Goal: Obtain resource: Download file/media

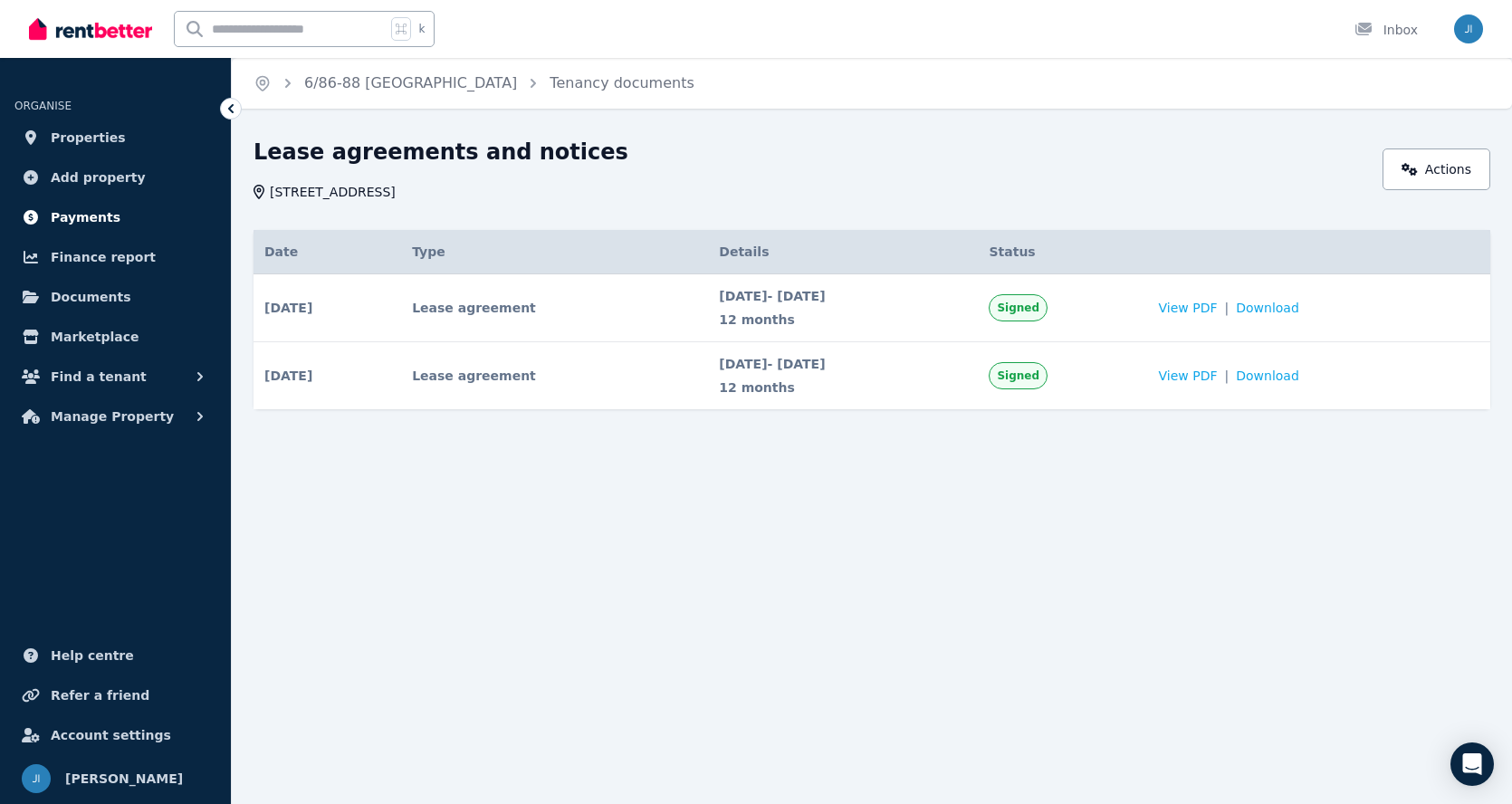
click at [58, 212] on span "Payments" at bounding box center [84, 216] width 69 height 22
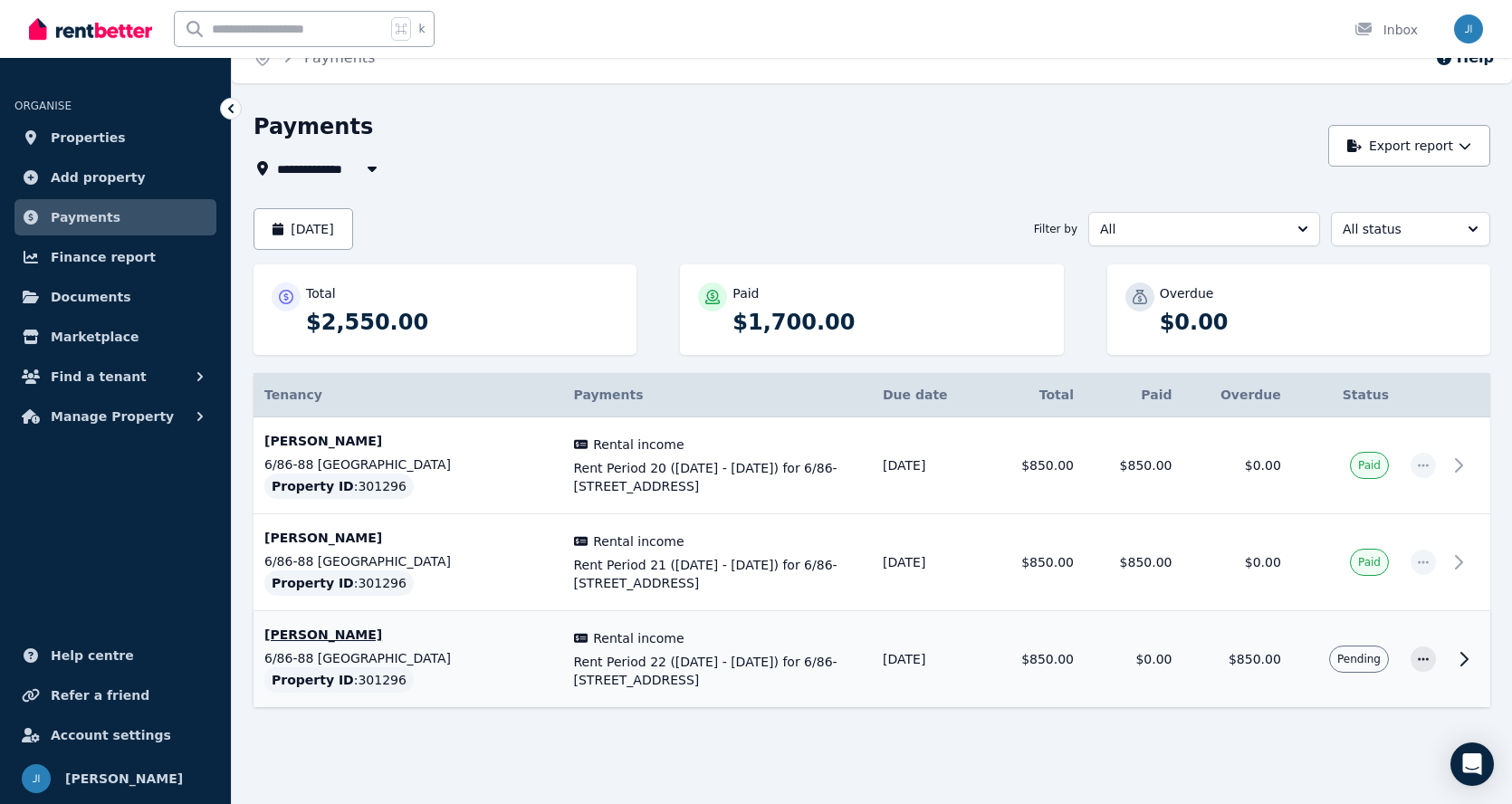
scroll to position [27, 0]
click at [114, 417] on span "Manage Property" at bounding box center [112, 416] width 123 height 22
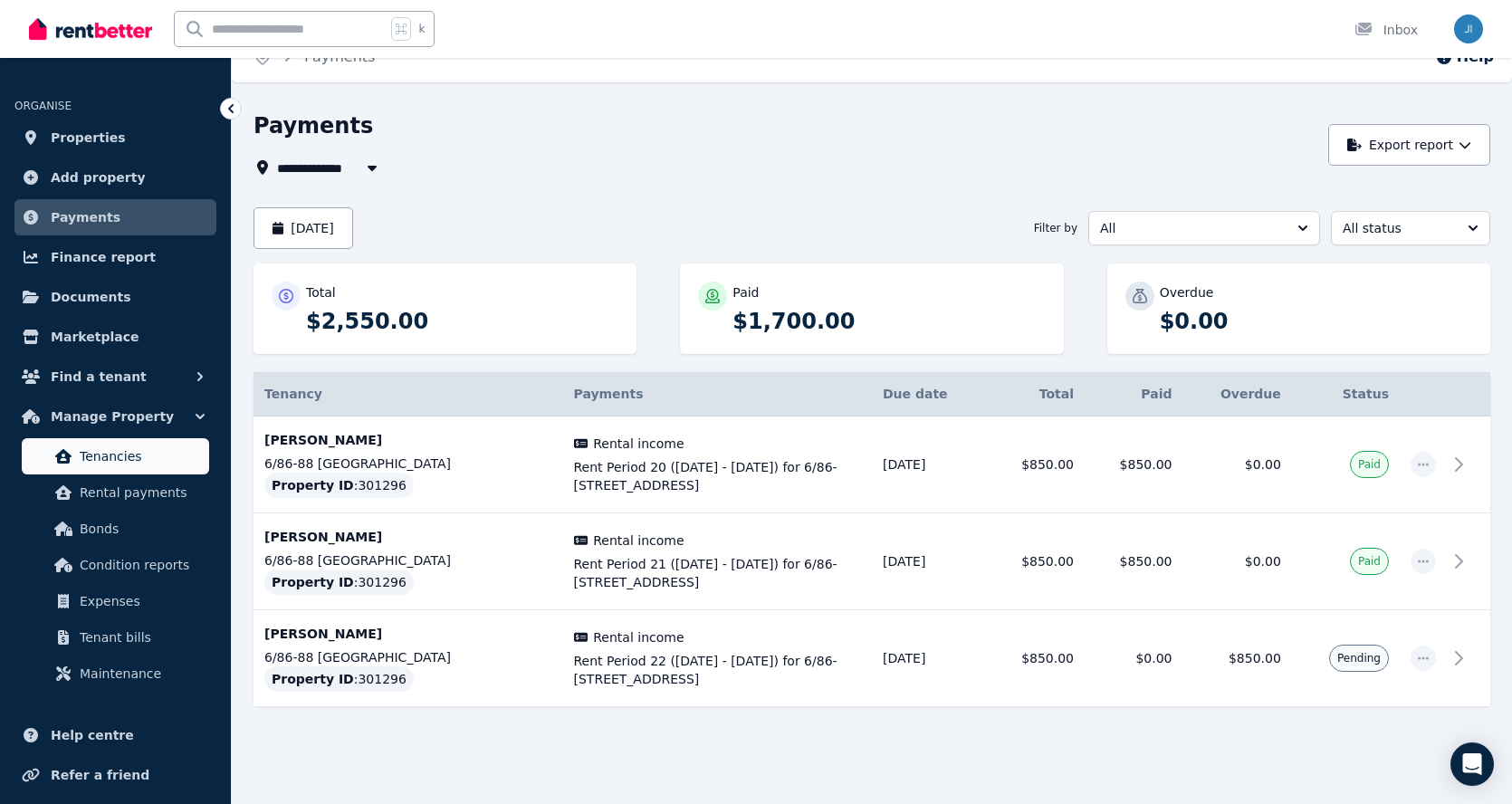
click at [113, 458] on span "Tenancies" at bounding box center [140, 456] width 122 height 22
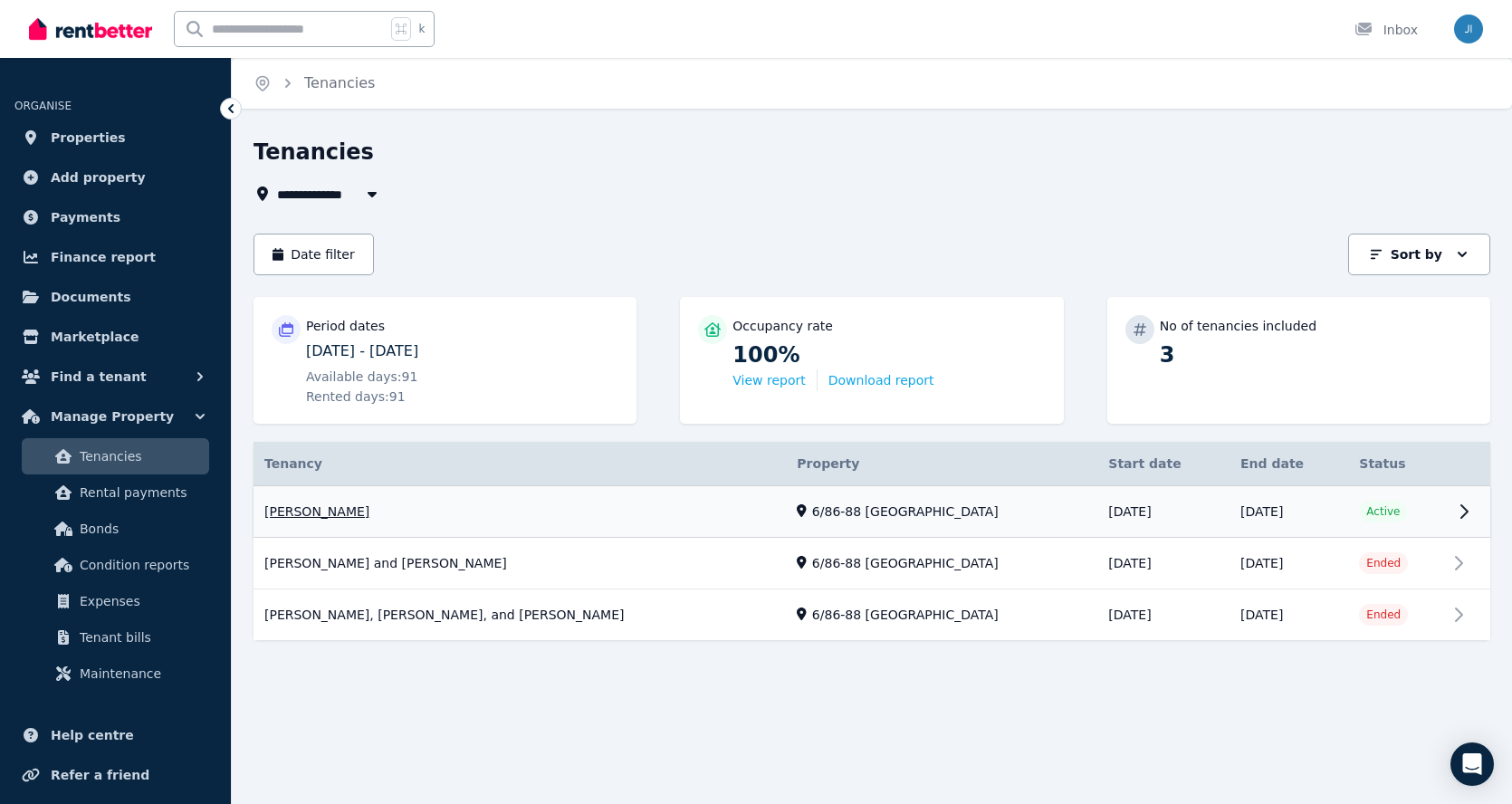
click at [1456, 506] on link "View property details" at bounding box center [871, 512] width 1237 height 51
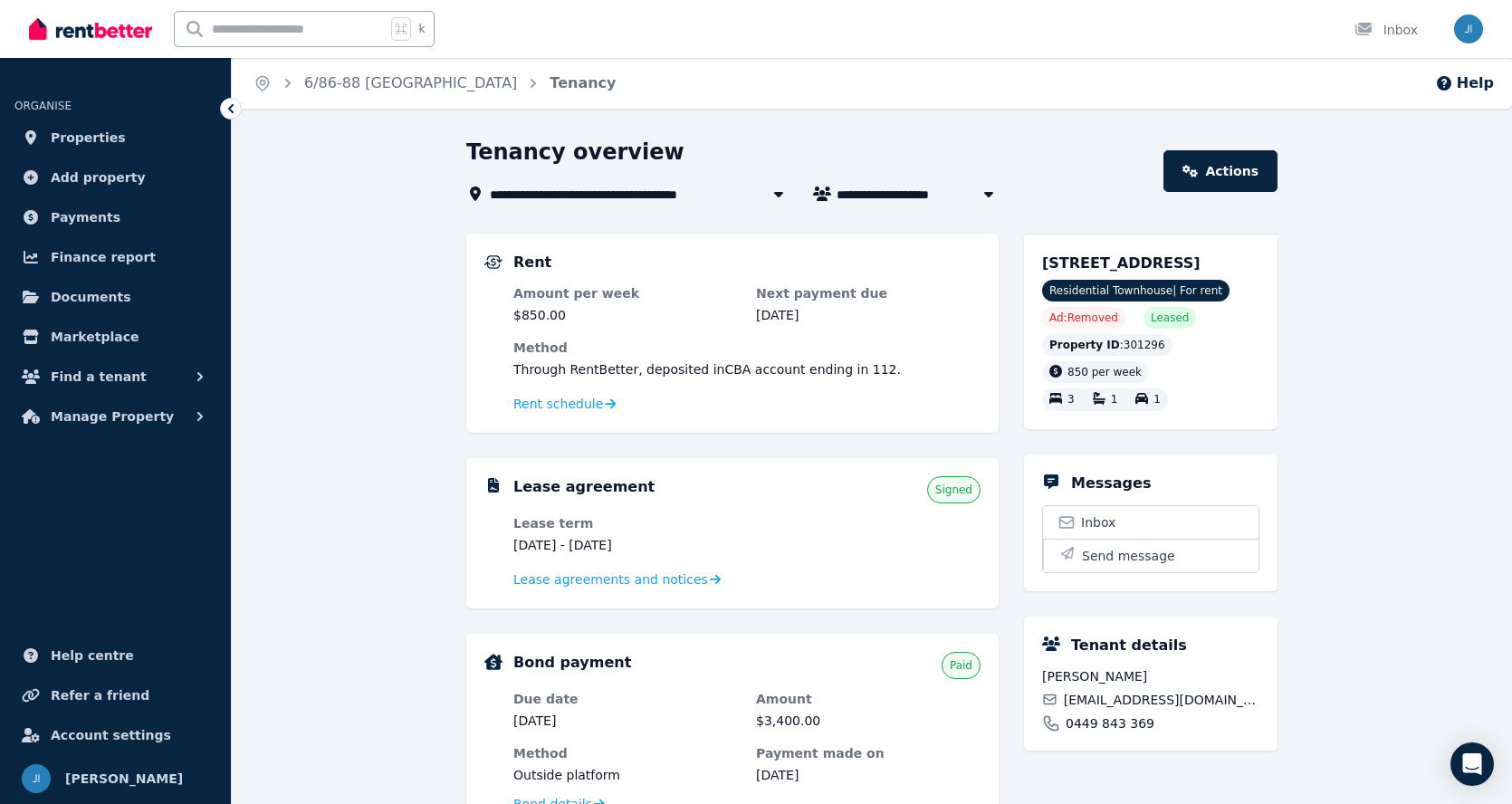
click at [990, 193] on icon "button" at bounding box center [989, 195] width 9 height 6
type input "**********"
click at [1034, 177] on div "**********" at bounding box center [809, 171] width 686 height 67
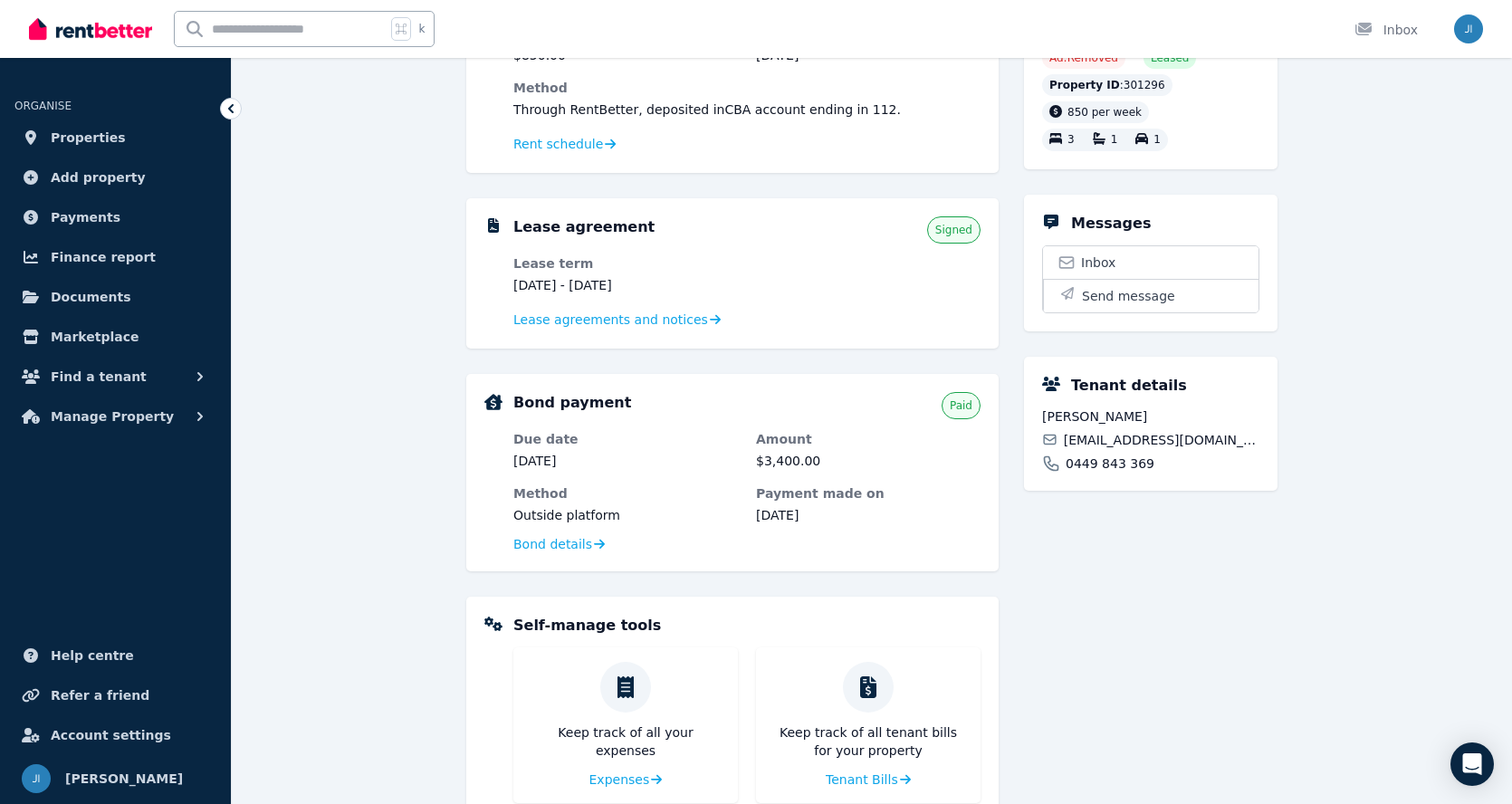
scroll to position [252, 0]
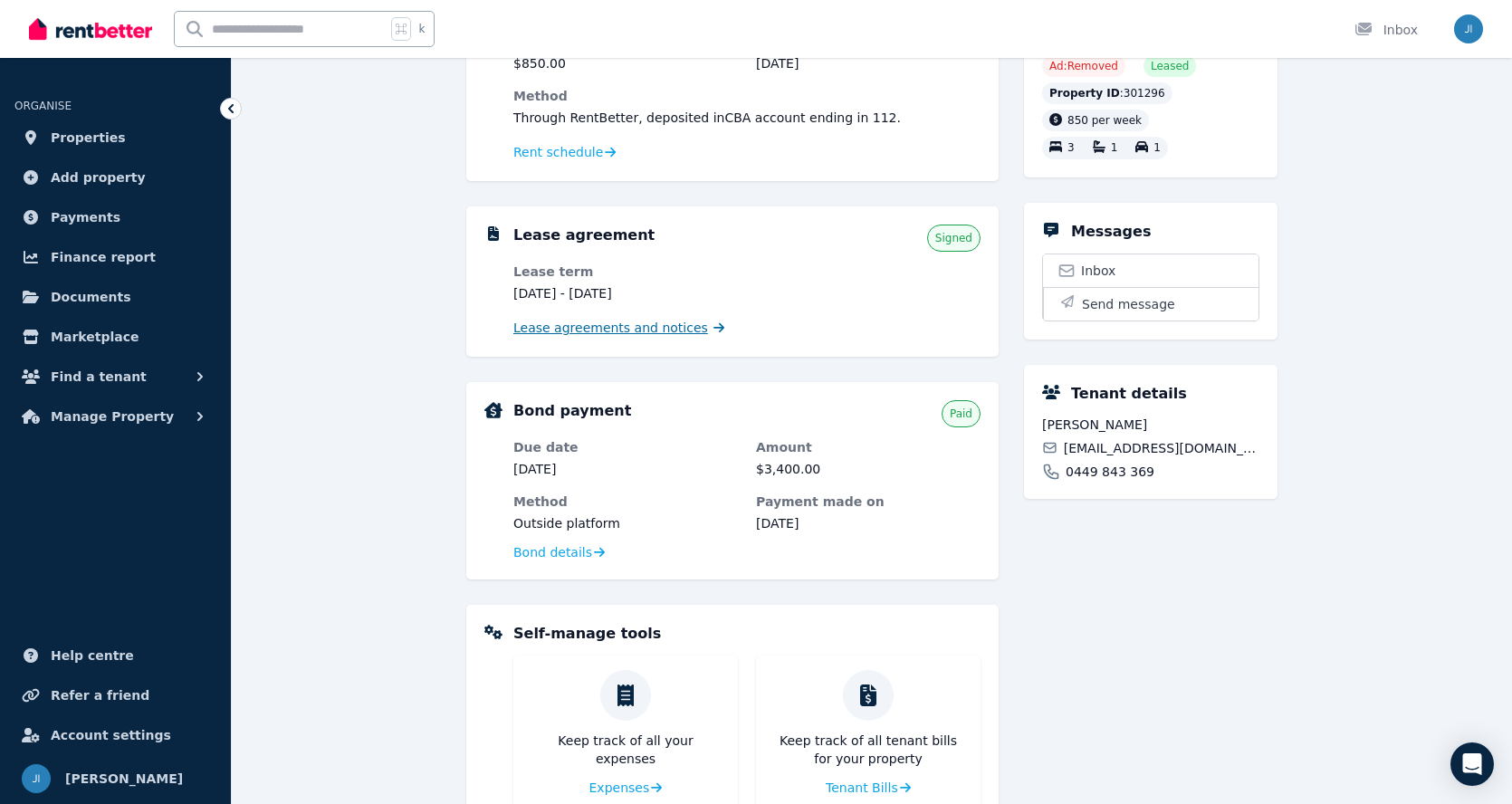
click at [568, 326] on span "Lease agreements and notices" at bounding box center [610, 327] width 195 height 18
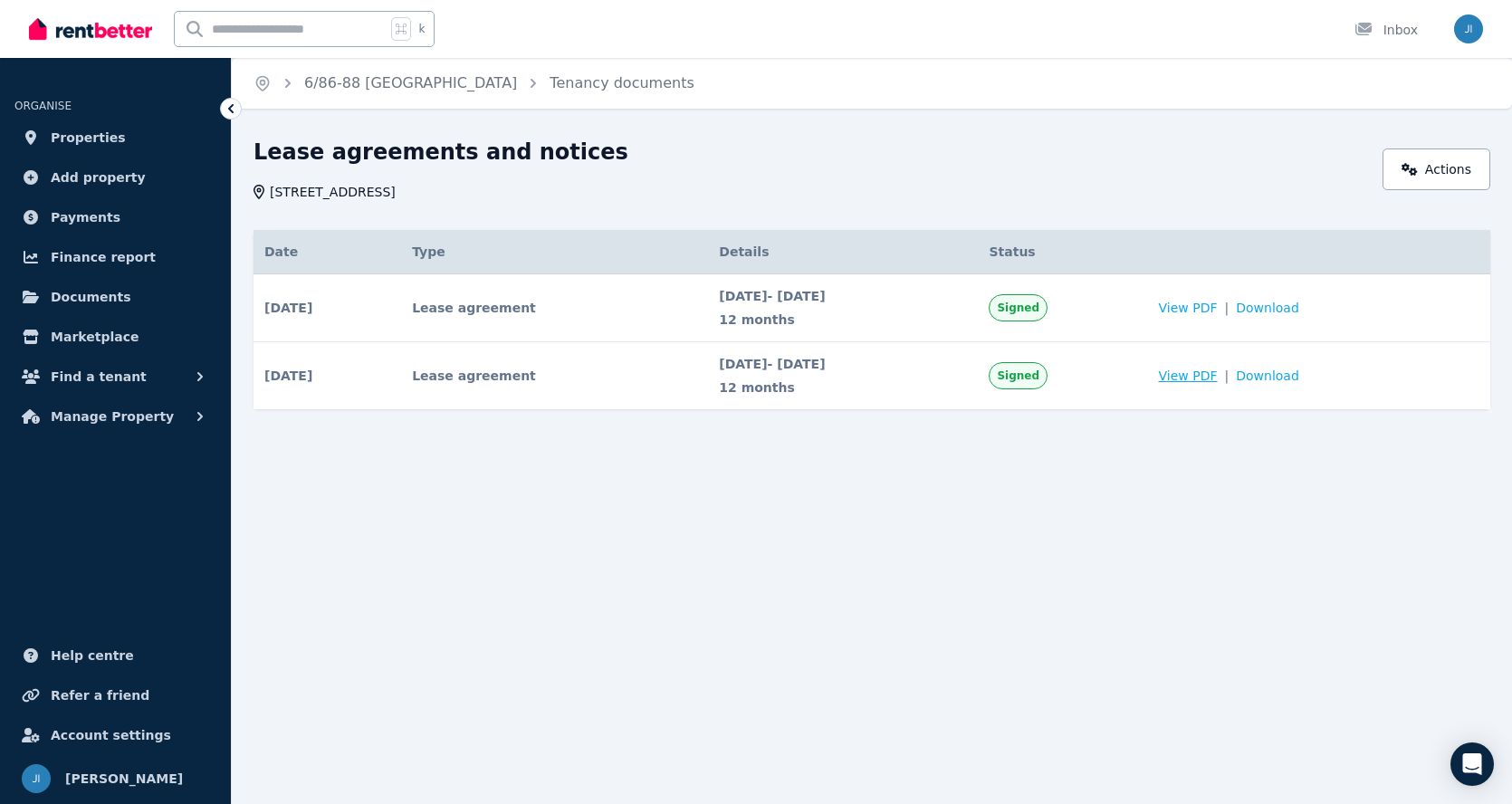
click at [1218, 375] on span "View PDF" at bounding box center [1188, 375] width 59 height 18
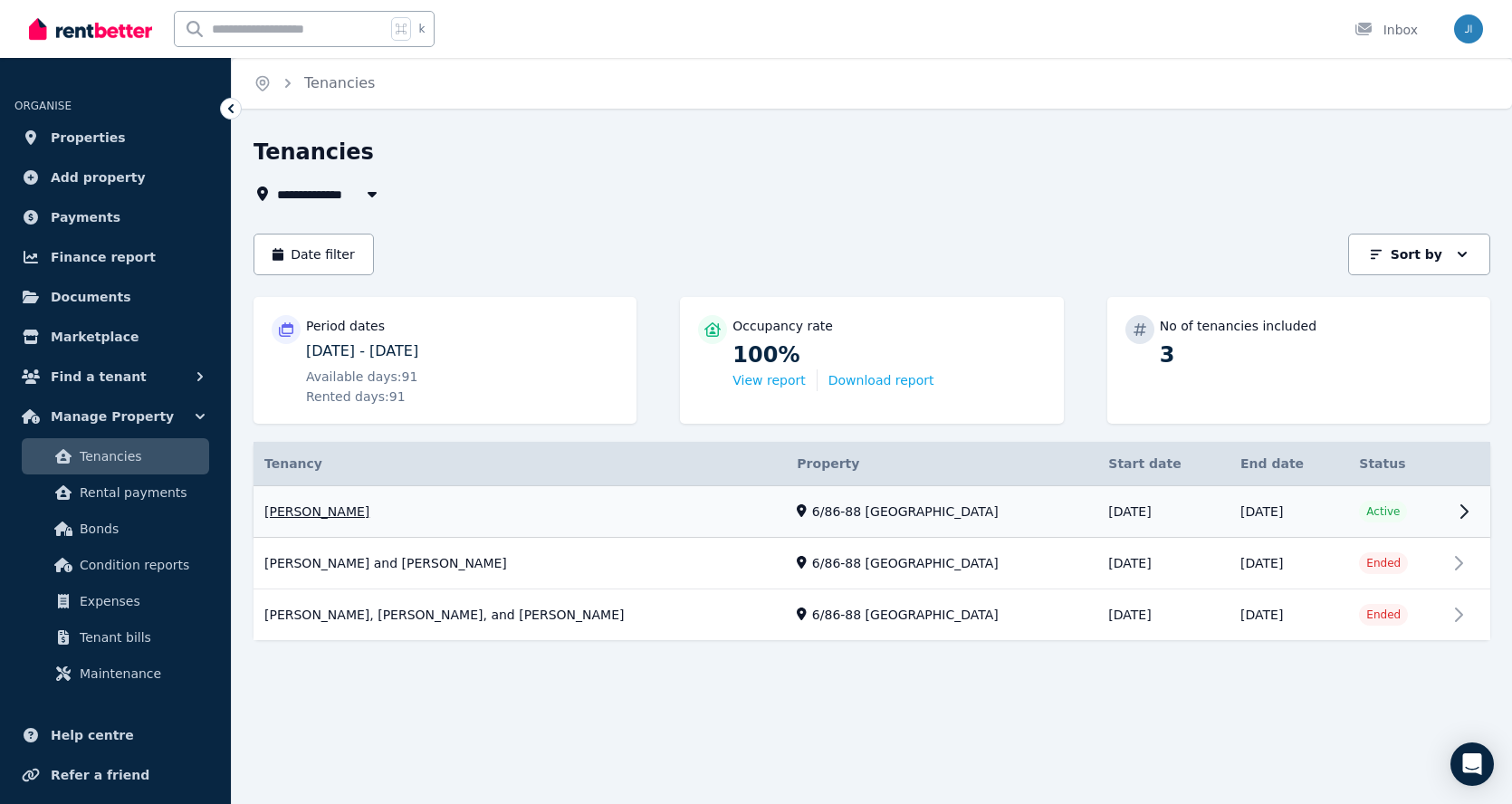
click at [1460, 508] on link "View property details" at bounding box center [871, 512] width 1237 height 51
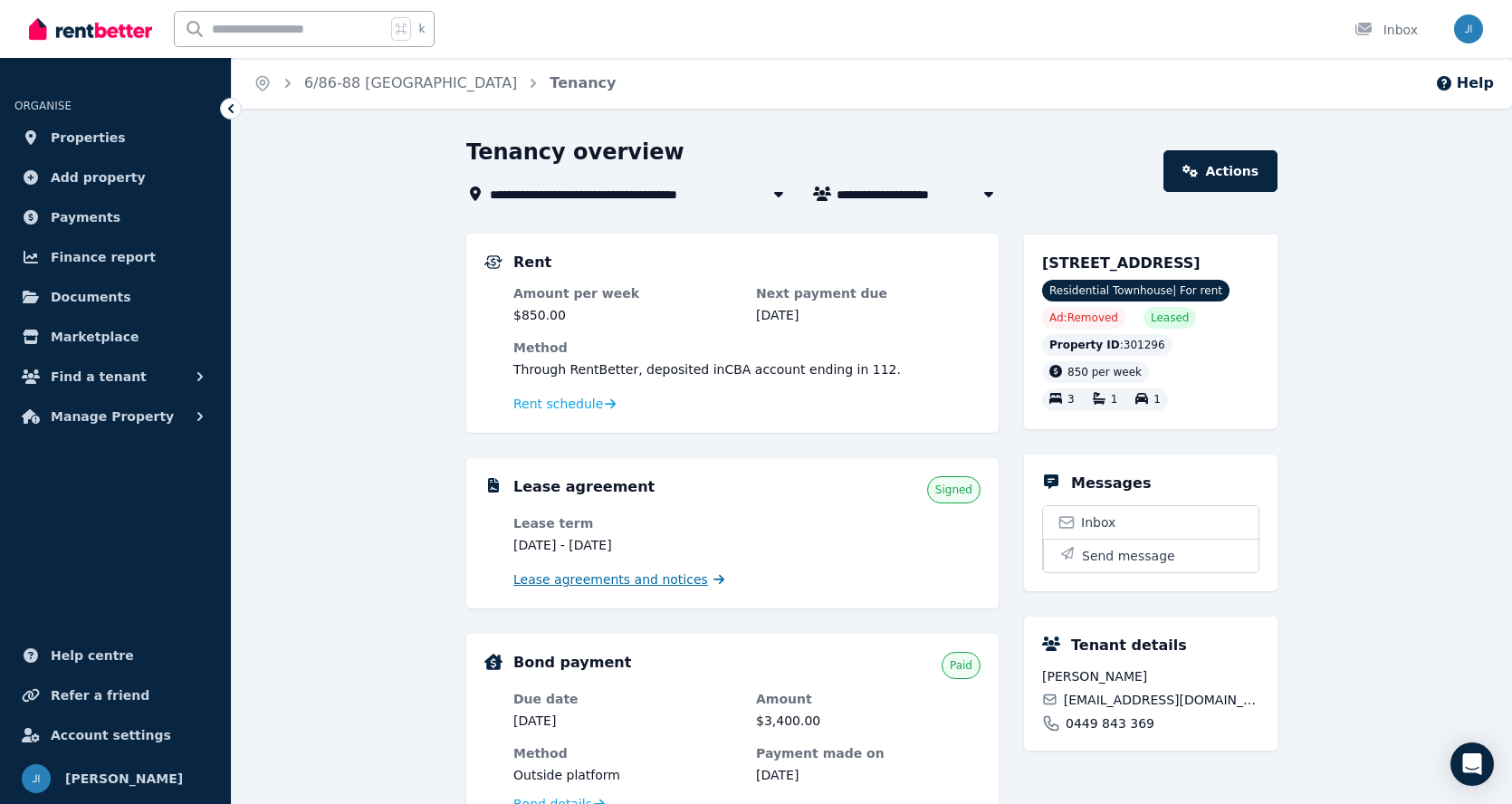
click at [571, 576] on span "Lease agreements and notices" at bounding box center [610, 579] width 195 height 18
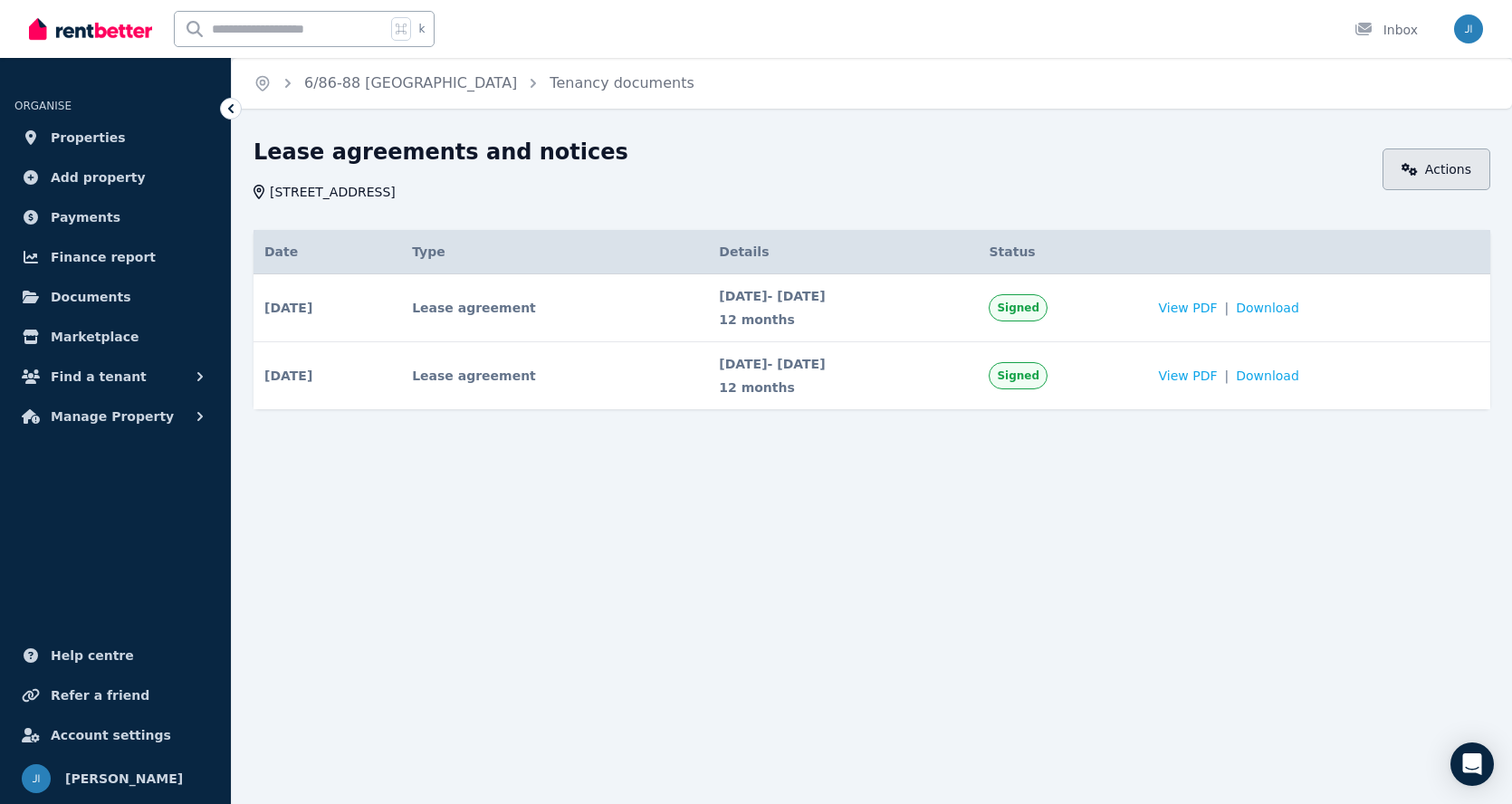
click at [1437, 168] on link "Actions" at bounding box center [1435, 169] width 107 height 42
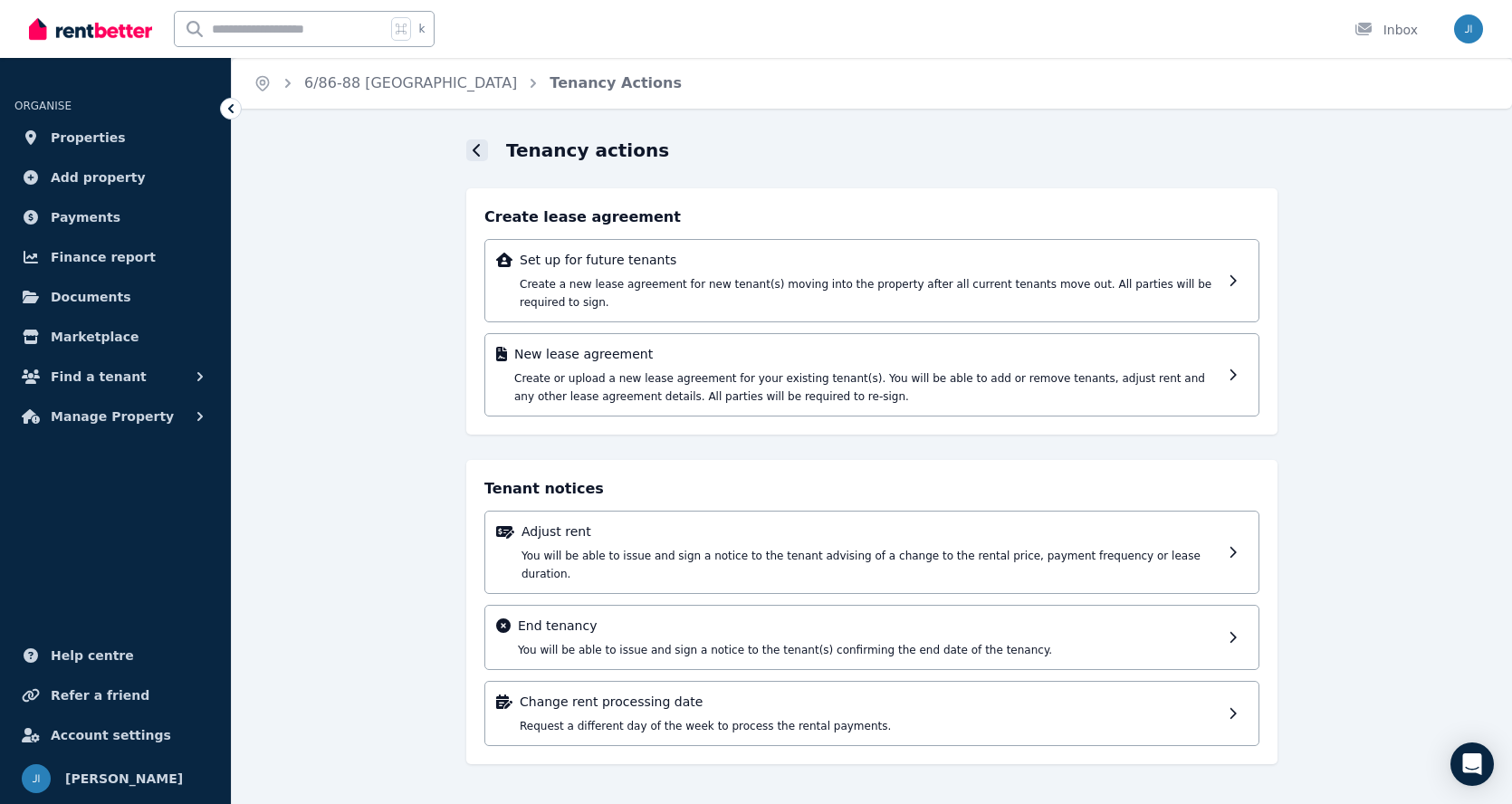
click at [474, 148] on icon at bounding box center [477, 150] width 9 height 14
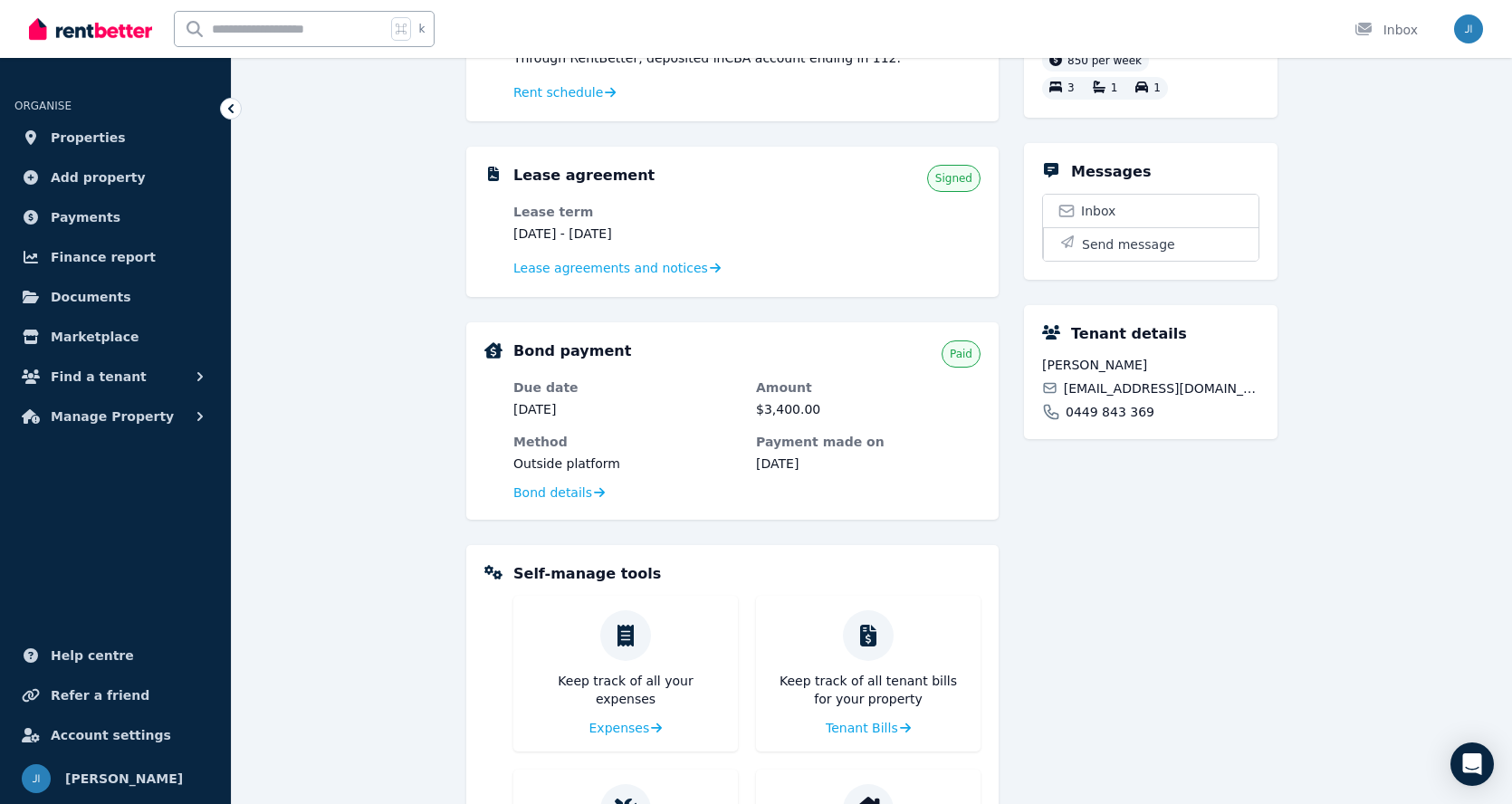
scroll to position [310, 0]
click at [588, 269] on span "Lease agreements and notices" at bounding box center [610, 269] width 195 height 18
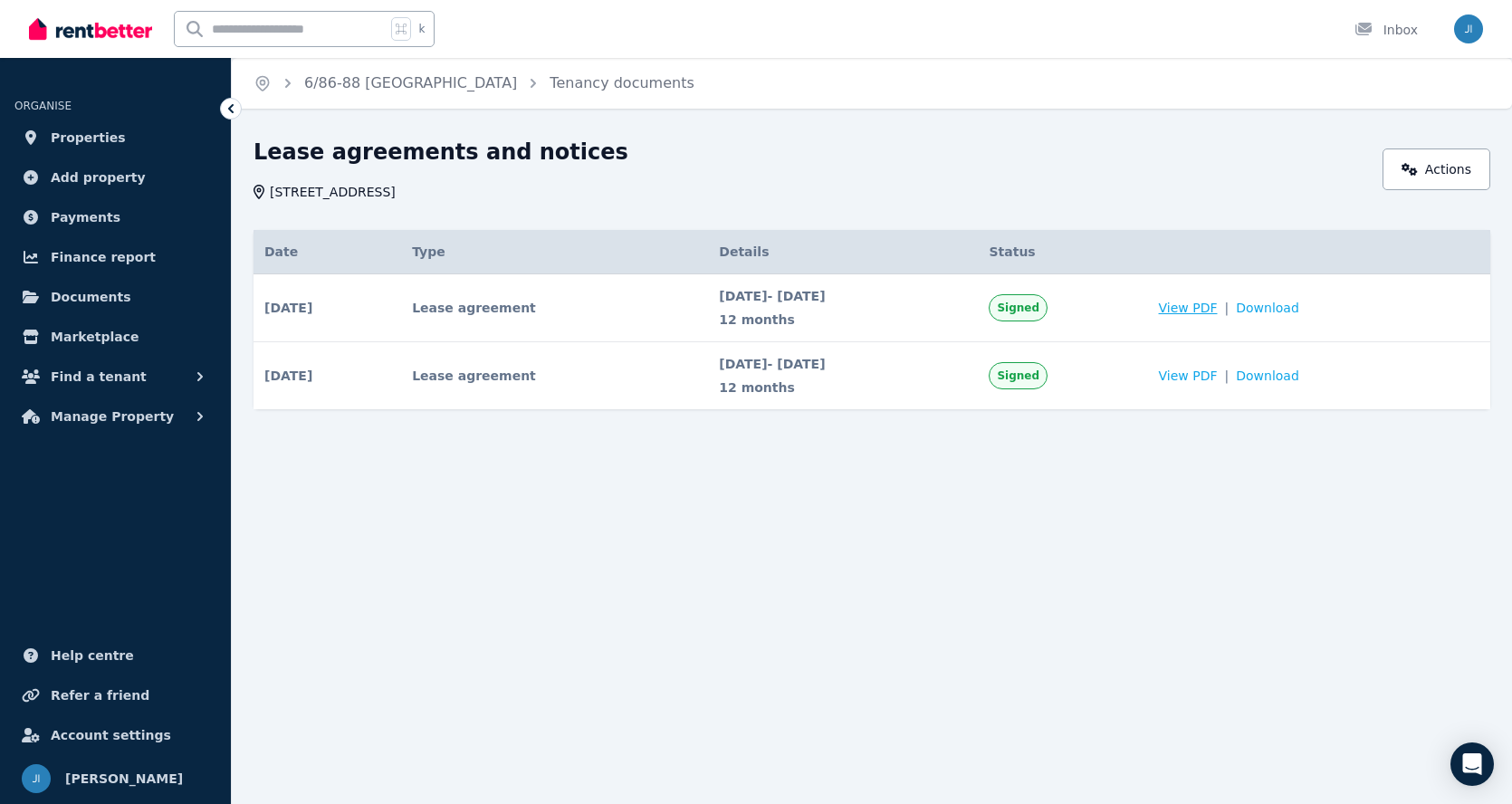
click at [1218, 307] on span "View PDF" at bounding box center [1188, 308] width 59 height 18
click at [1218, 305] on span "View PDF" at bounding box center [1188, 308] width 59 height 18
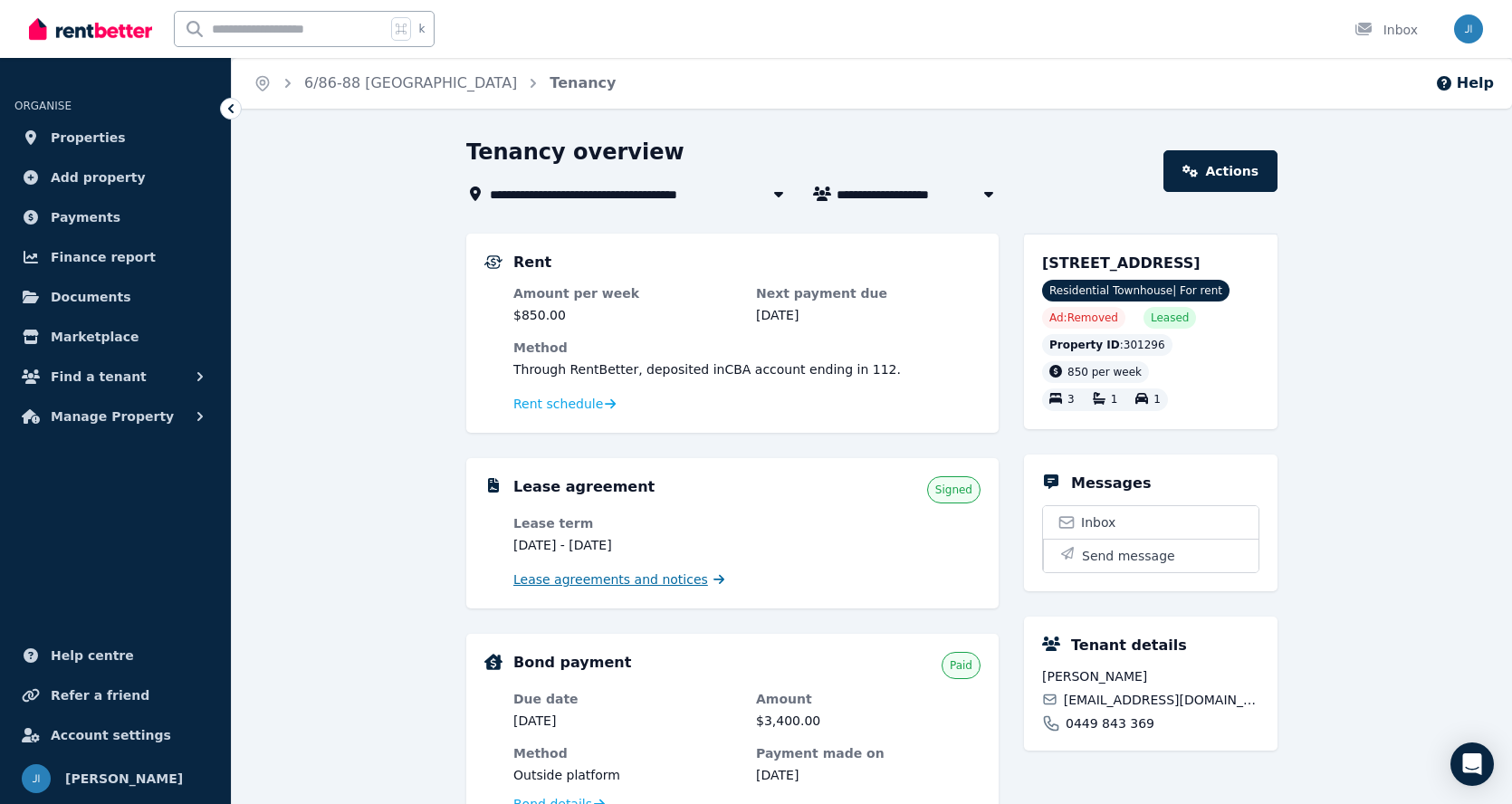
click at [594, 579] on span "Lease agreements and notices" at bounding box center [610, 579] width 195 height 18
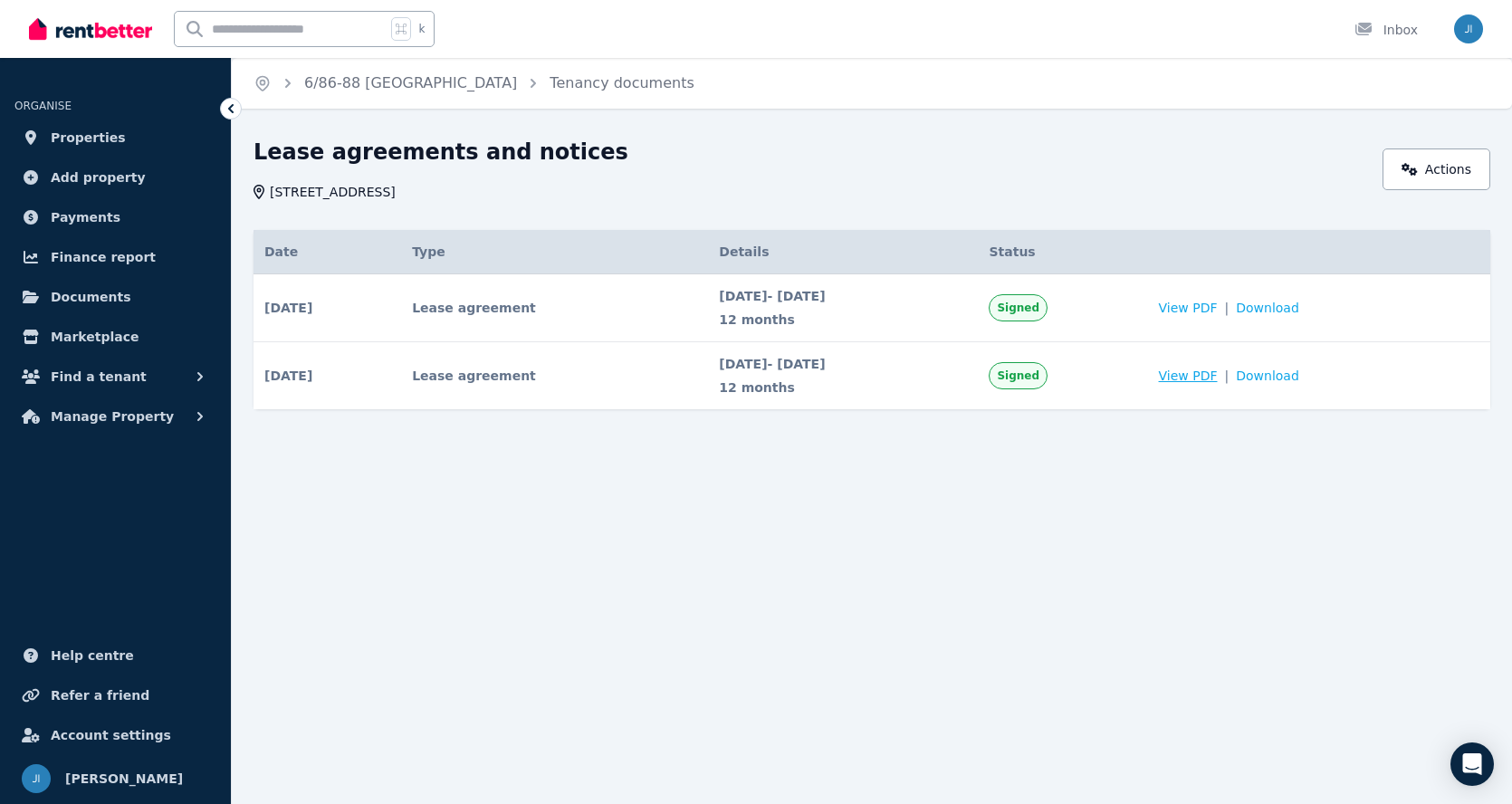
click at [1218, 377] on span "View PDF" at bounding box center [1188, 375] width 59 height 18
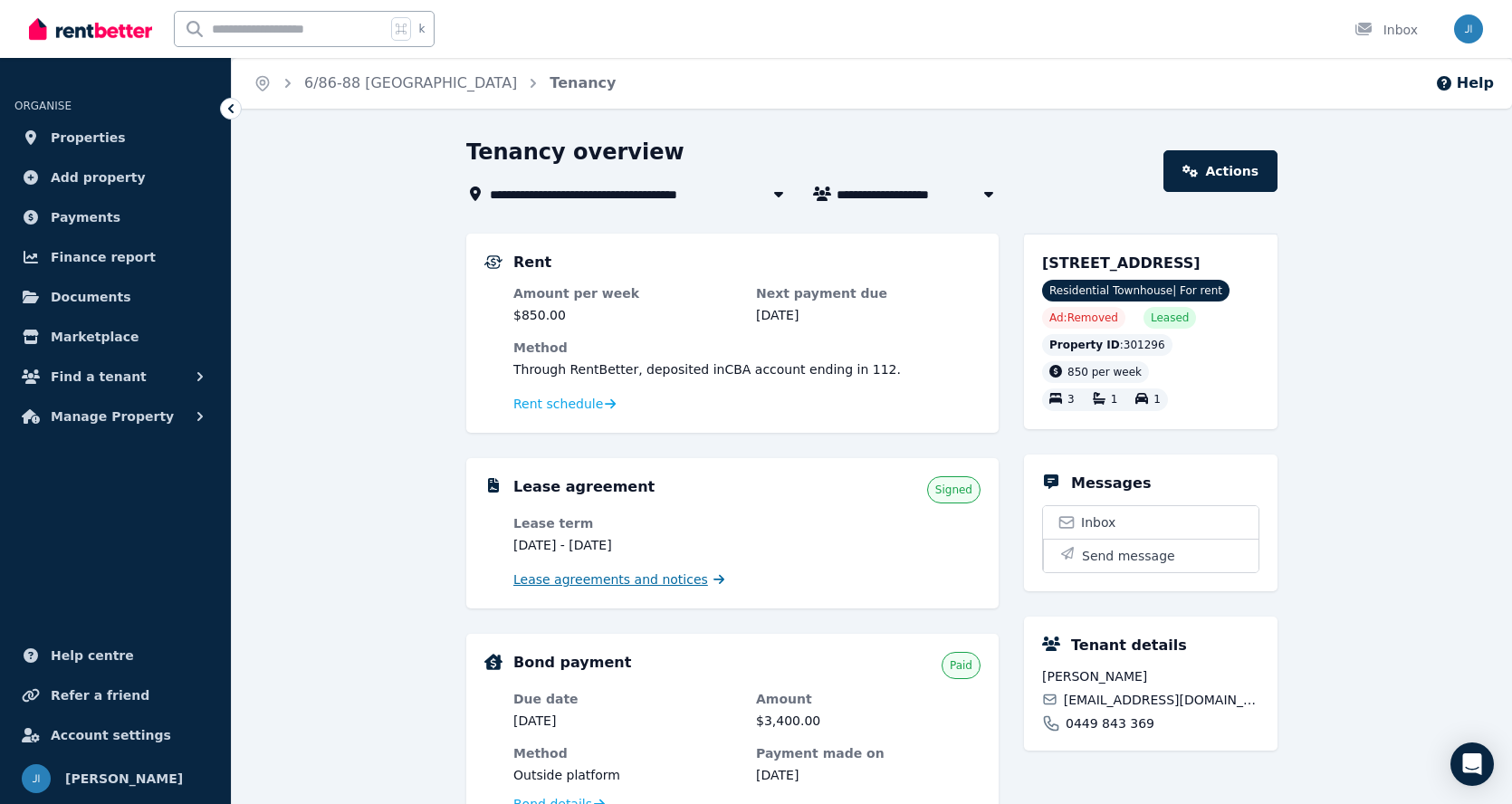
click at [673, 583] on span "Lease agreements and notices" at bounding box center [610, 579] width 195 height 18
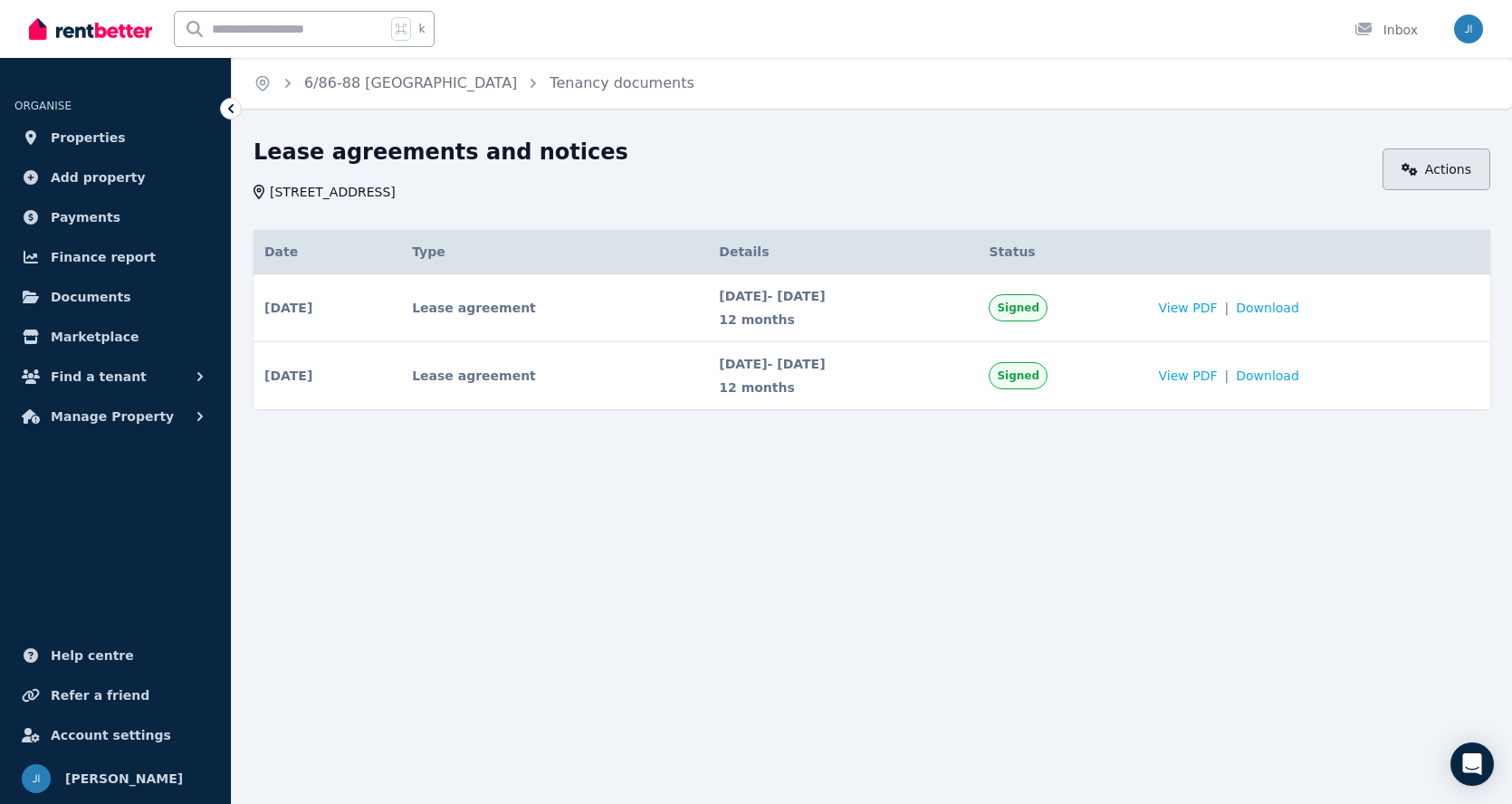
click at [1427, 176] on link "Actions" at bounding box center [1435, 169] width 107 height 42
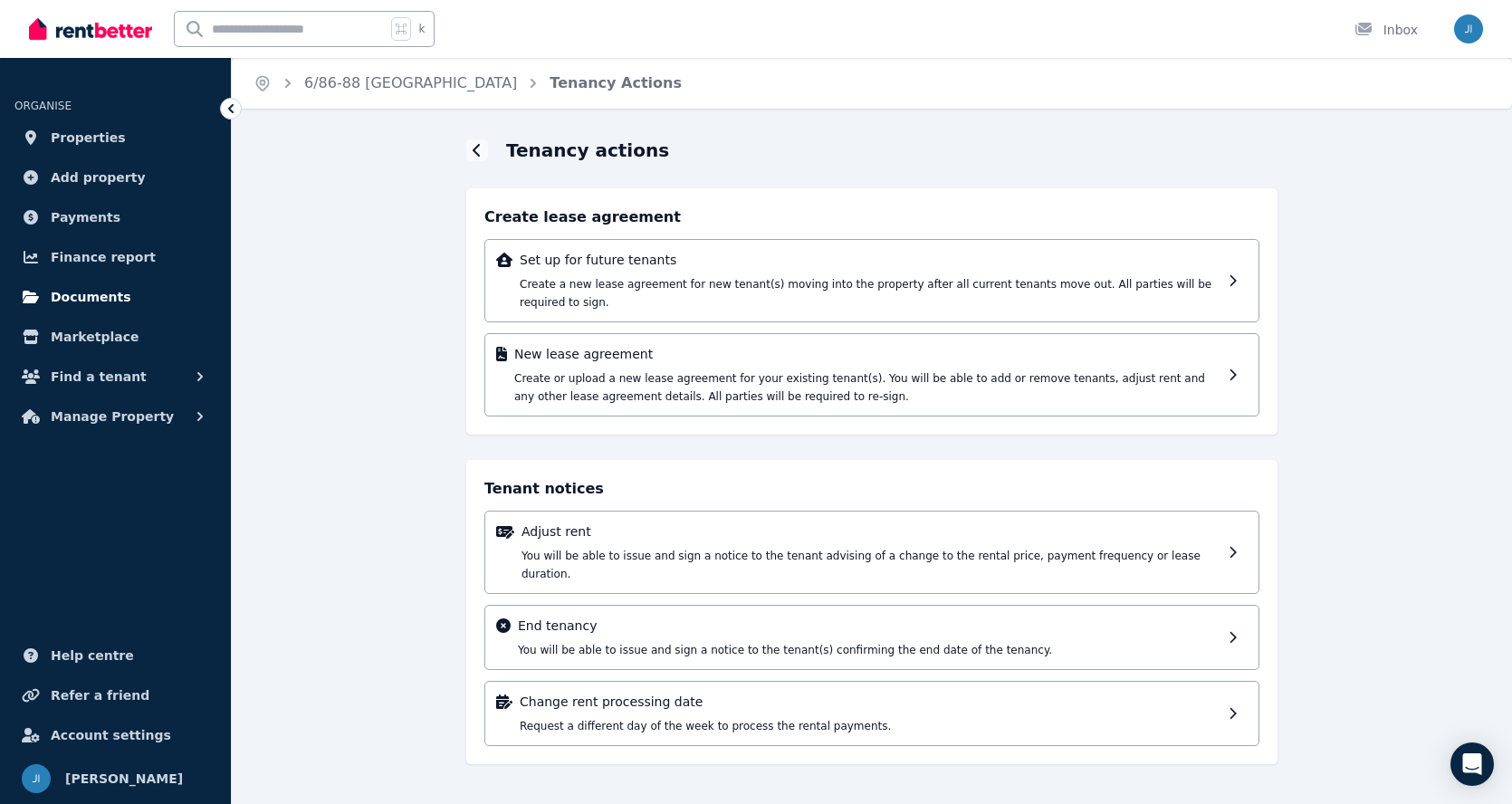
click at [82, 293] on span "Documents" at bounding box center [90, 296] width 81 height 22
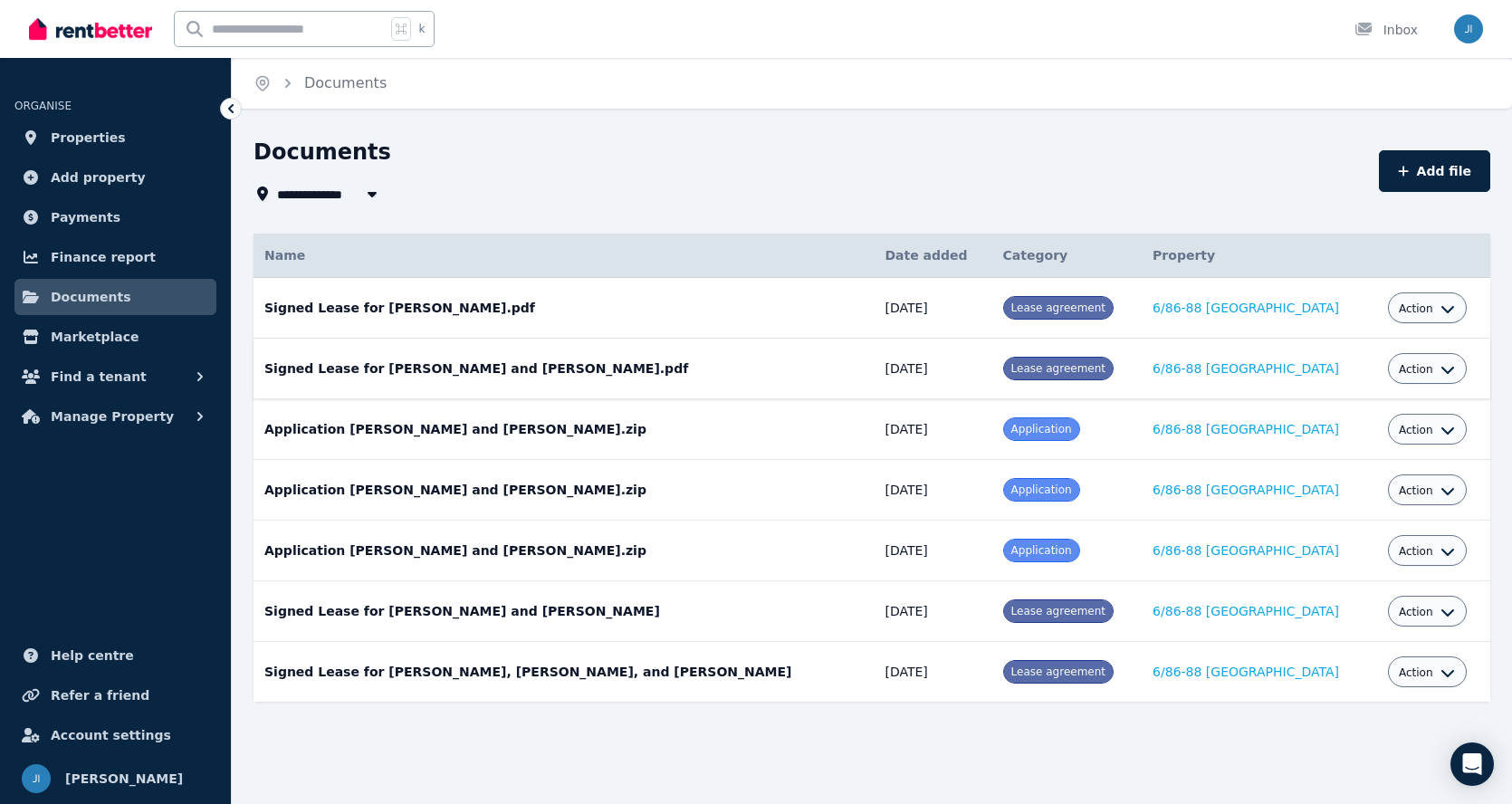
click at [1454, 368] on icon "button" at bounding box center [1447, 368] width 14 height 14
click at [1364, 504] on link "Delete" at bounding box center [1371, 508] width 174 height 32
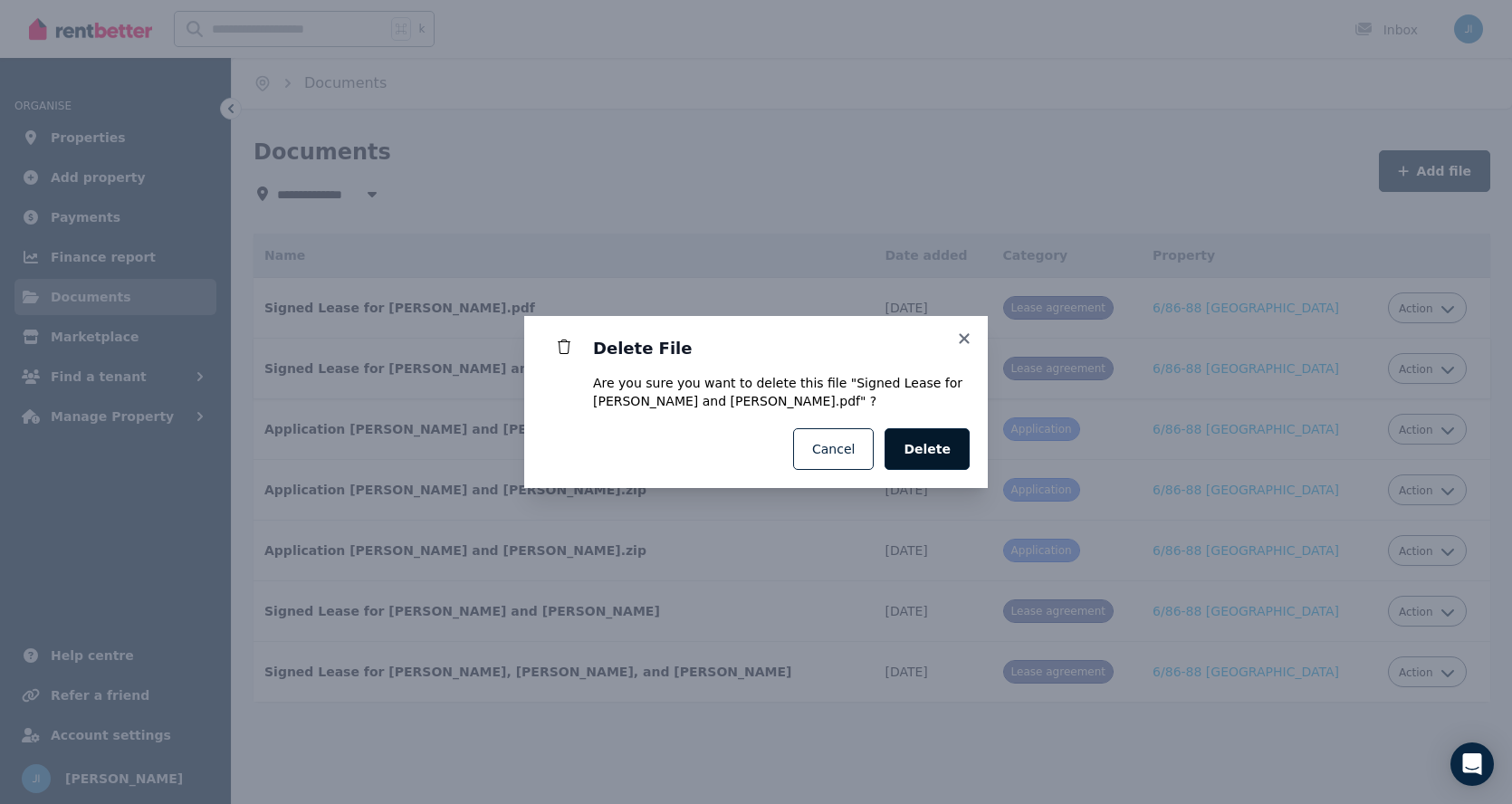
click at [941, 451] on span "Delete" at bounding box center [927, 448] width 47 height 18
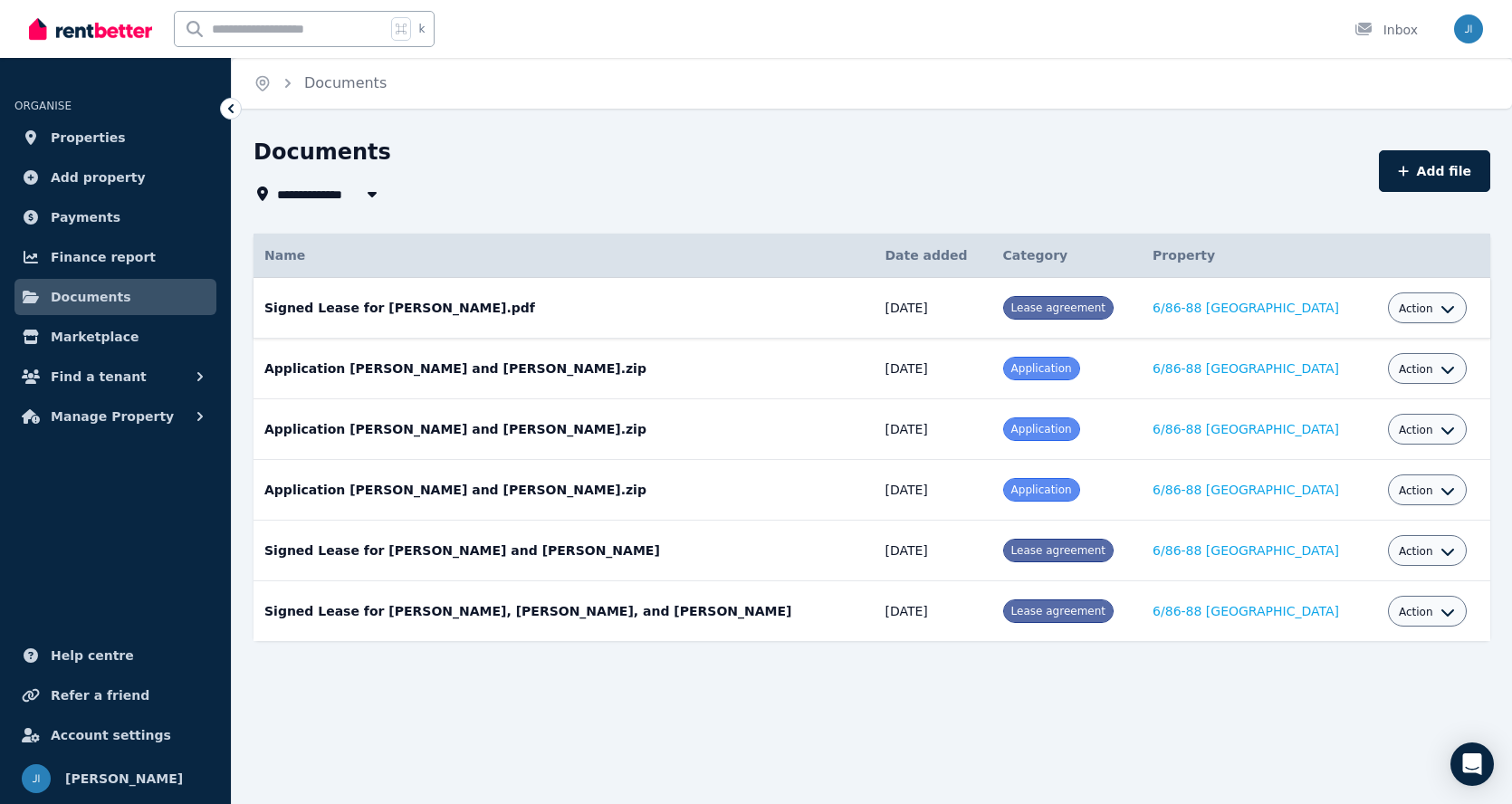
click at [1446, 309] on button "Action" at bounding box center [1426, 309] width 56 height 14
click at [1355, 384] on link "View" at bounding box center [1371, 382] width 174 height 32
click at [1454, 307] on icon "button" at bounding box center [1447, 309] width 14 height 14
click at [752, 181] on div "**********" at bounding box center [811, 171] width 1114 height 67
click at [1388, 33] on div "Inbox" at bounding box center [1386, 29] width 64 height 18
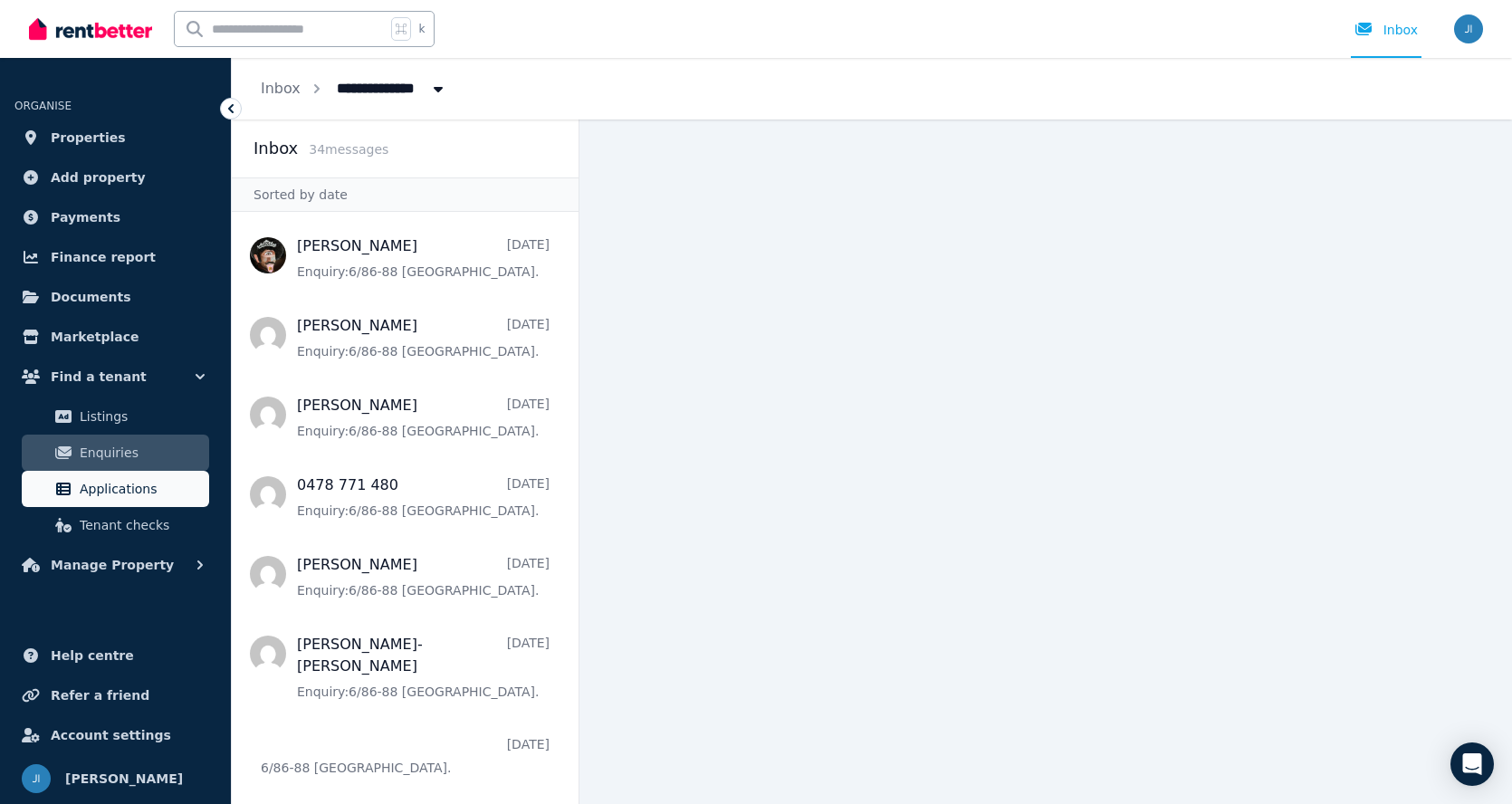
click at [89, 495] on span "Applications" at bounding box center [140, 489] width 122 height 22
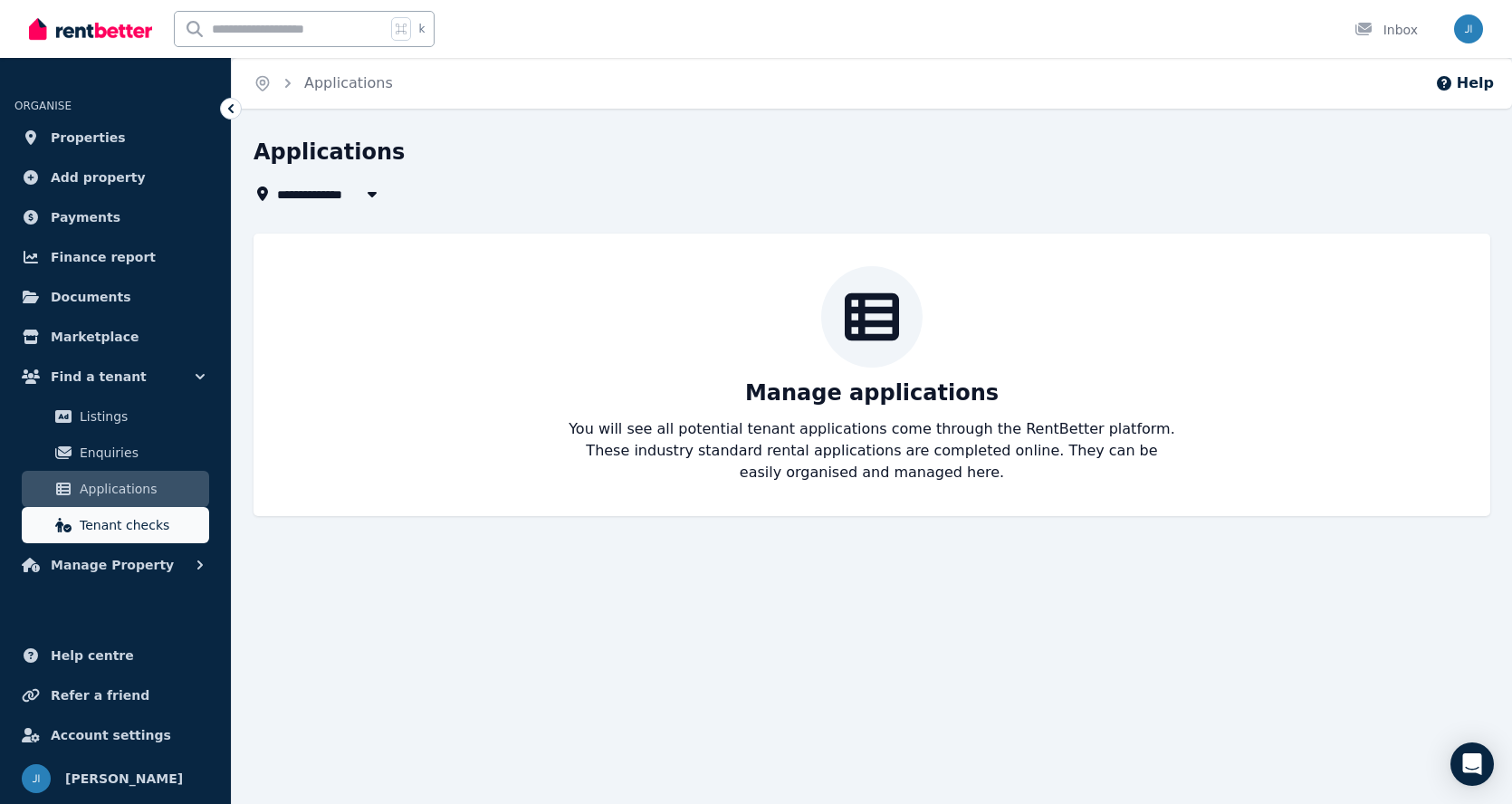
click at [128, 527] on span "Tenant checks" at bounding box center [140, 525] width 122 height 22
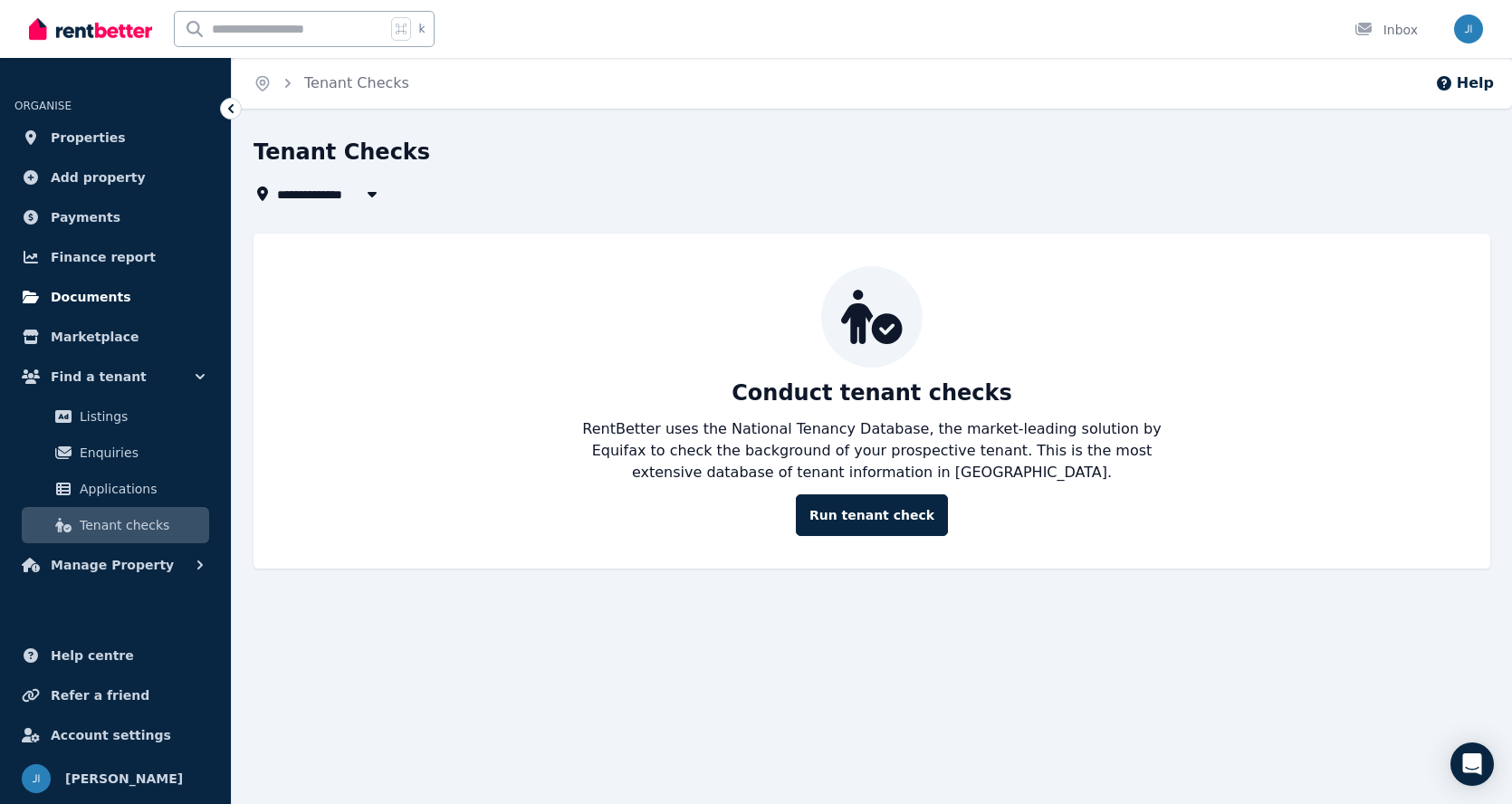
click at [75, 293] on span "Documents" at bounding box center [90, 296] width 81 height 22
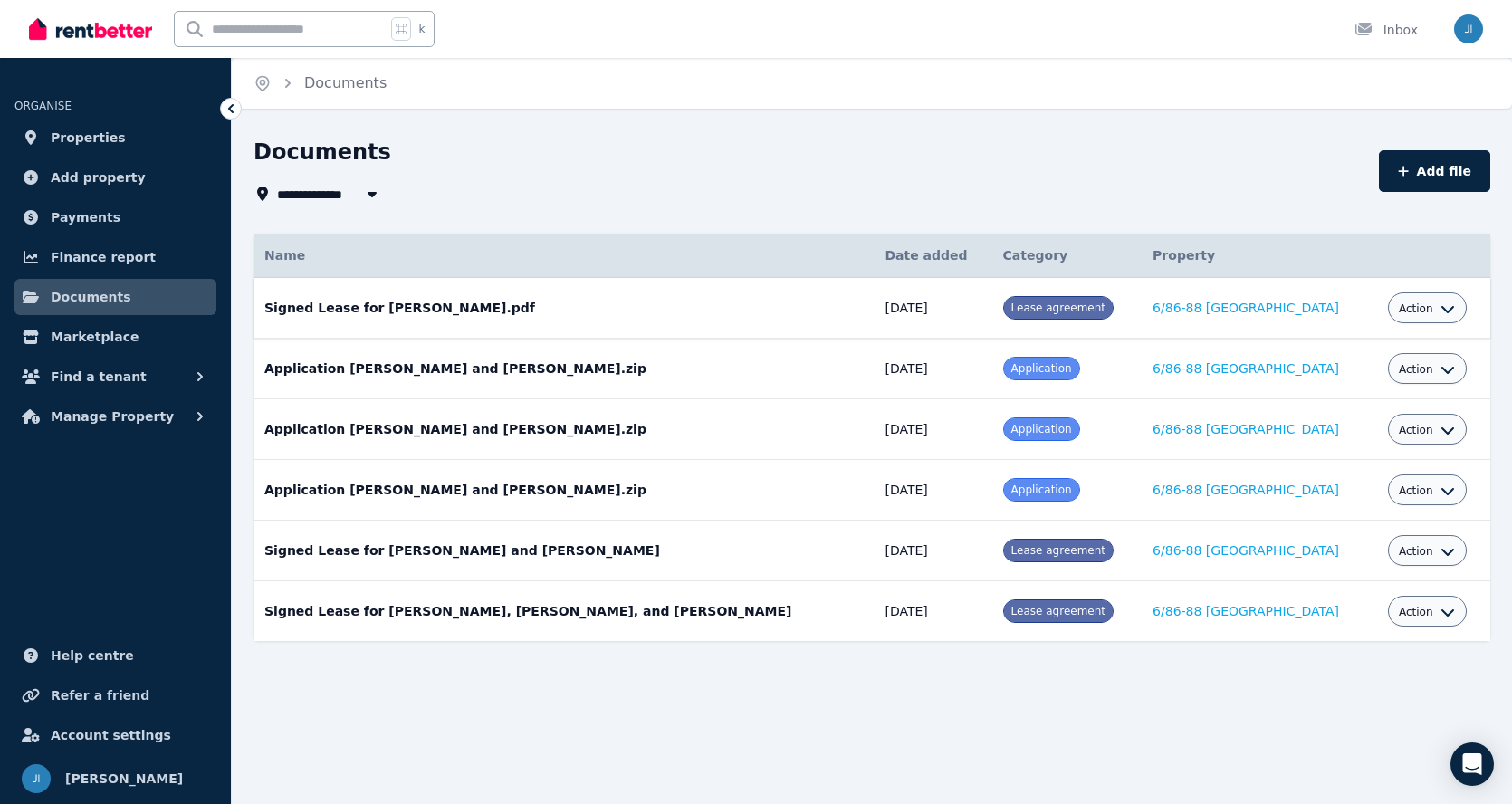
click at [1433, 309] on span "Action" at bounding box center [1415, 309] width 34 height 14
click at [1357, 414] on link "Download" at bounding box center [1371, 415] width 174 height 32
